Goal: Information Seeking & Learning: Learn about a topic

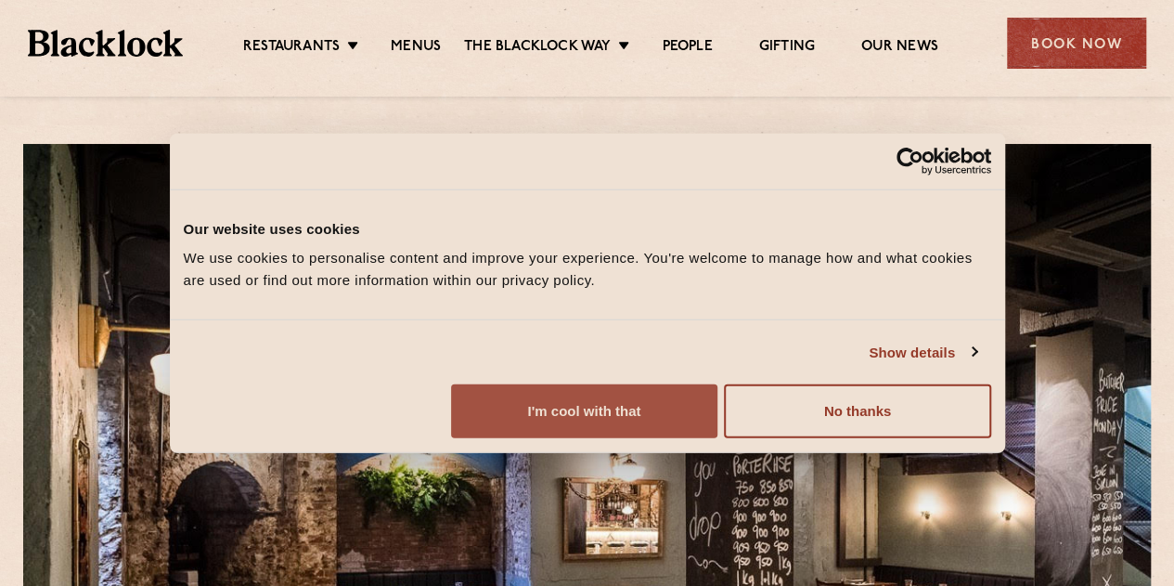
click at [717, 438] on button "I'm cool with that" at bounding box center [584, 411] width 266 height 54
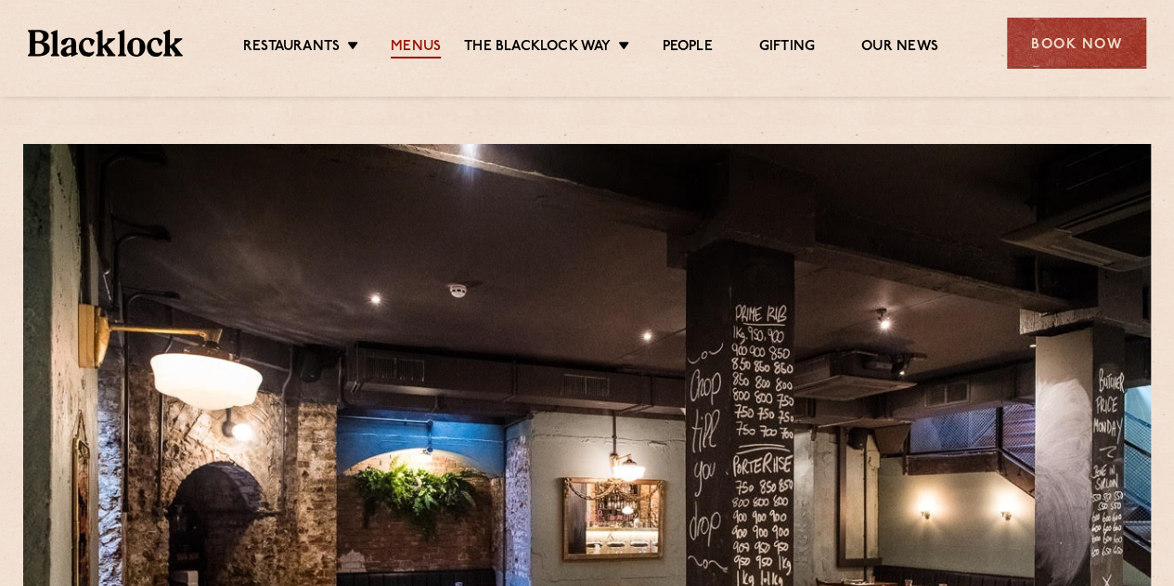
click at [427, 38] on link "Menus" at bounding box center [416, 48] width 50 height 20
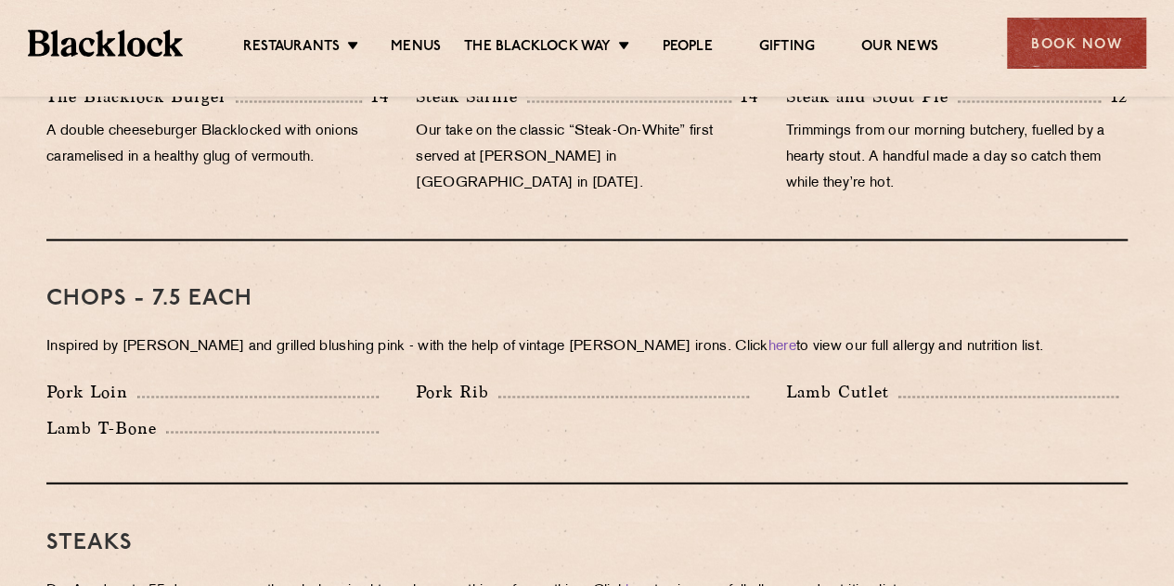
scroll to position [1343, 0]
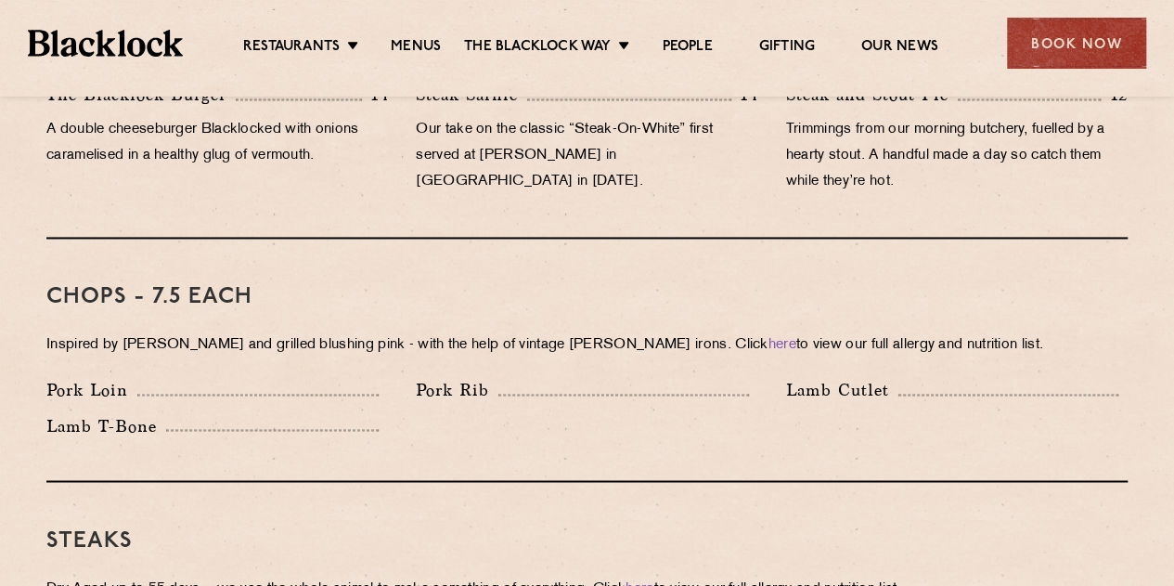
click at [272, 377] on div "Pork Loin" at bounding box center [217, 390] width 342 height 26
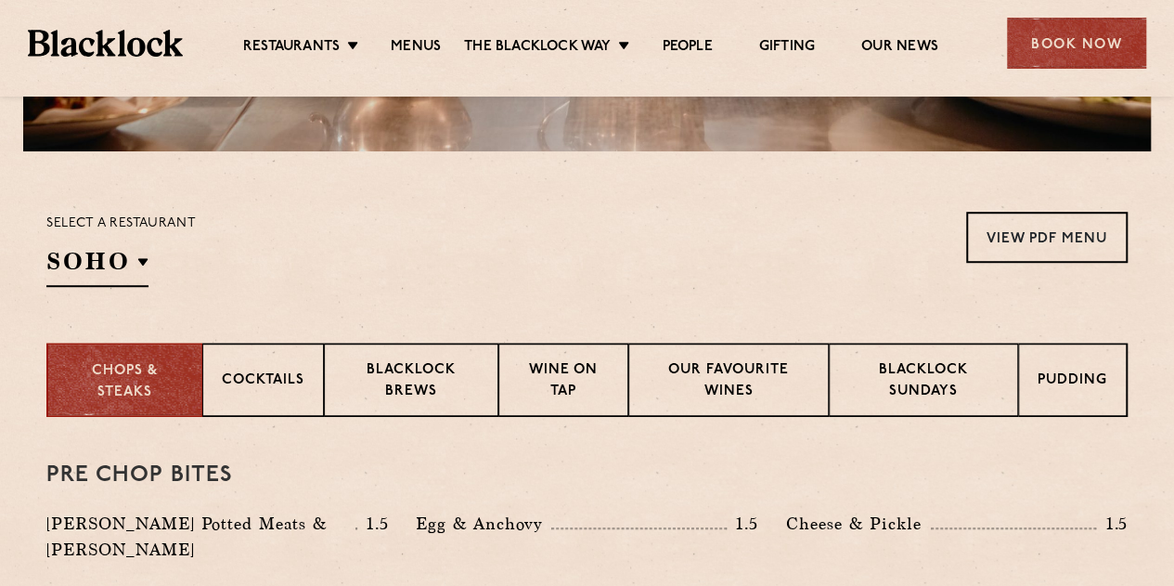
scroll to position [497, 0]
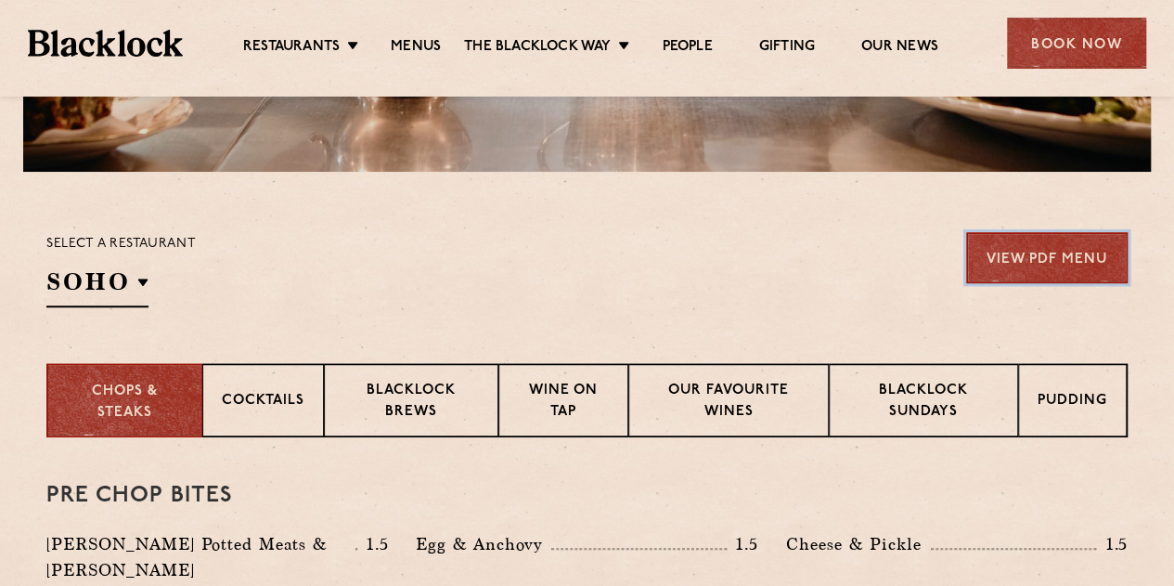
click at [1079, 260] on link "View PDF Menu" at bounding box center [1047, 257] width 162 height 51
